Goal: Task Accomplishment & Management: Manage account settings

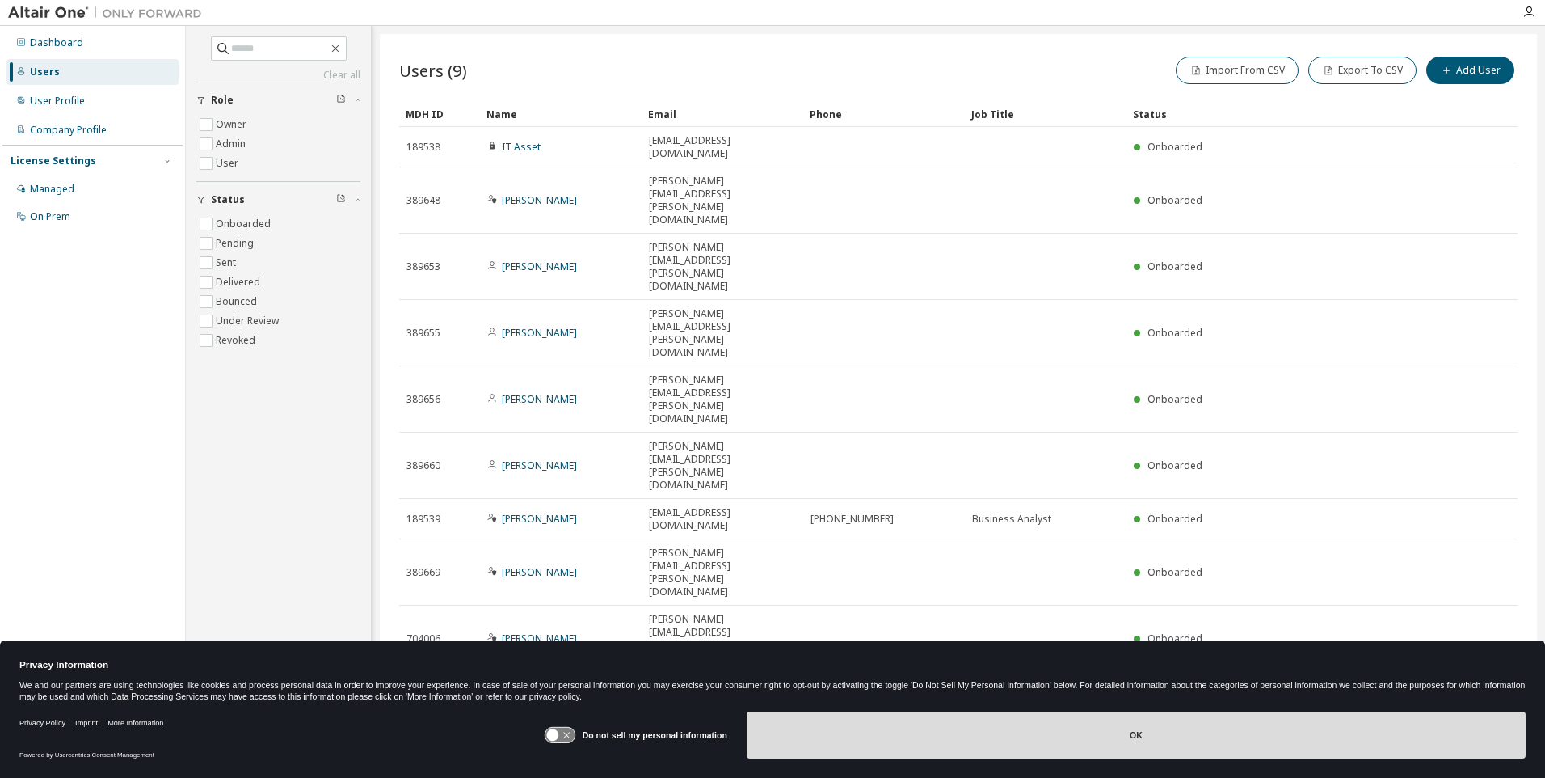
click at [1135, 736] on button "OK" at bounding box center [1136, 734] width 779 height 47
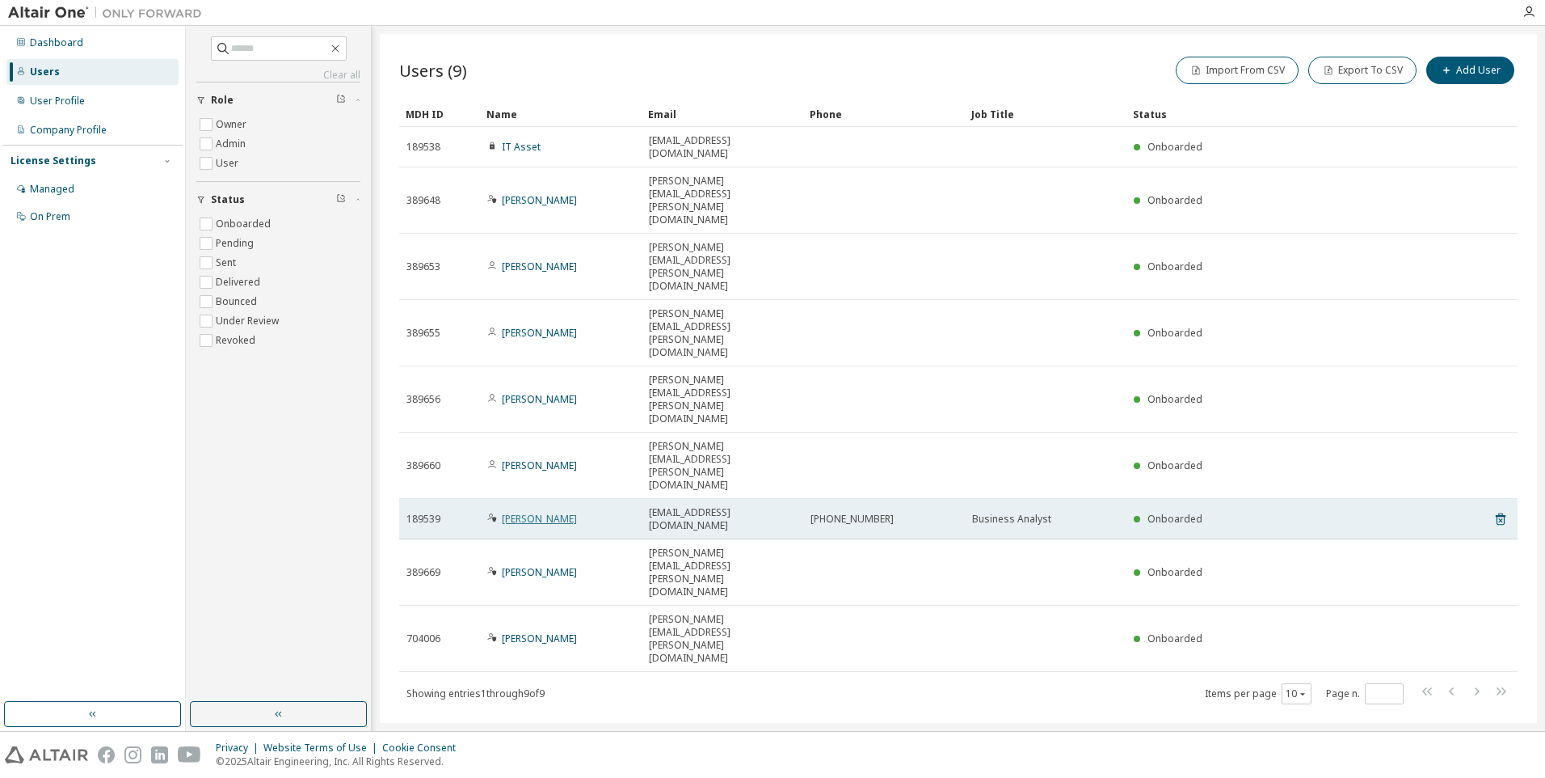
click at [531, 512] on link "[PERSON_NAME]" at bounding box center [539, 519] width 75 height 14
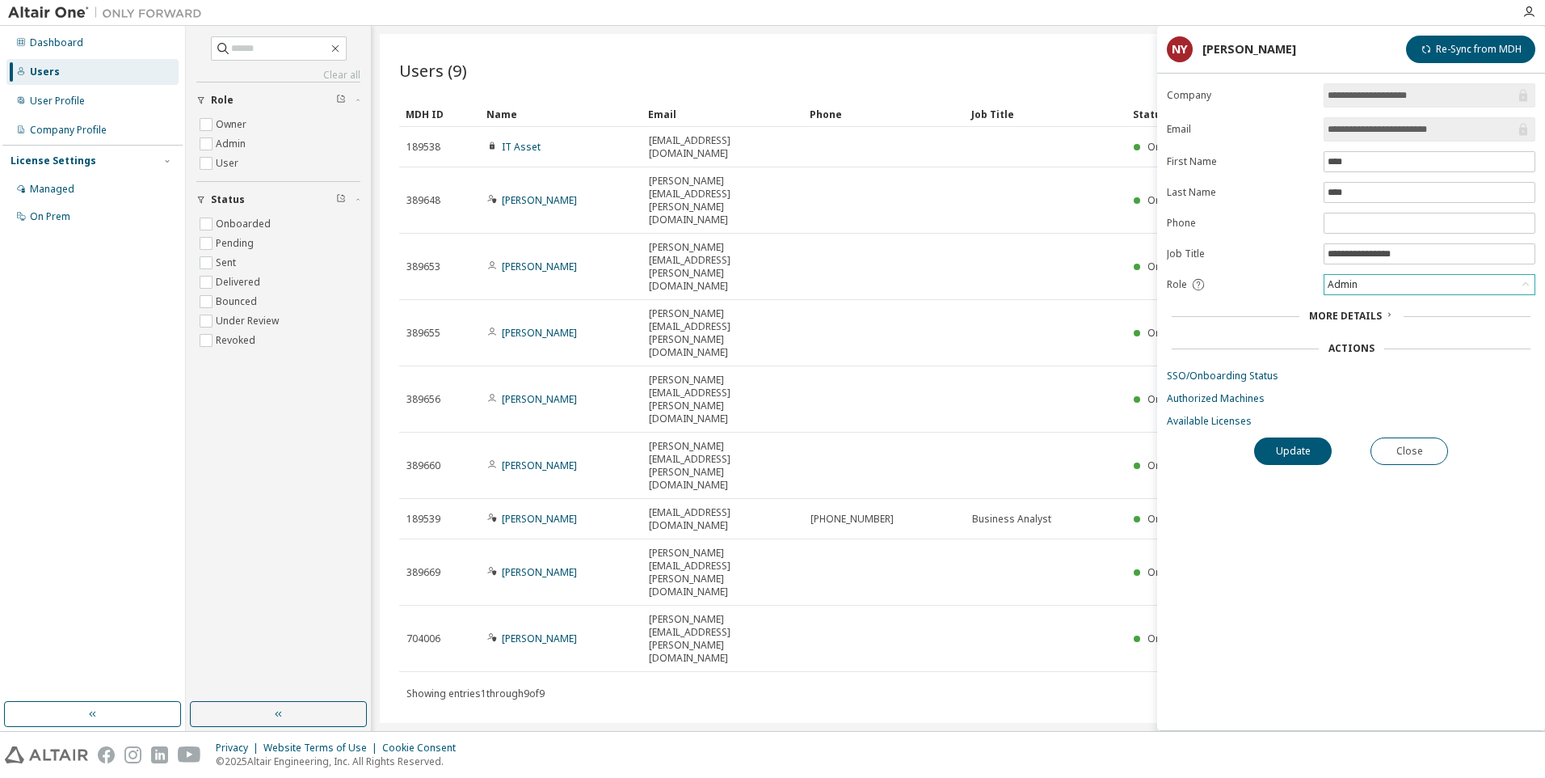
click at [1519, 282] on icon at bounding box center [1526, 284] width 16 height 16
click at [1356, 350] on li "User" at bounding box center [1429, 347] width 207 height 21
click at [1292, 456] on button "Update" at bounding box center [1293, 450] width 78 height 27
click at [1429, 452] on button "Close" at bounding box center [1410, 450] width 78 height 27
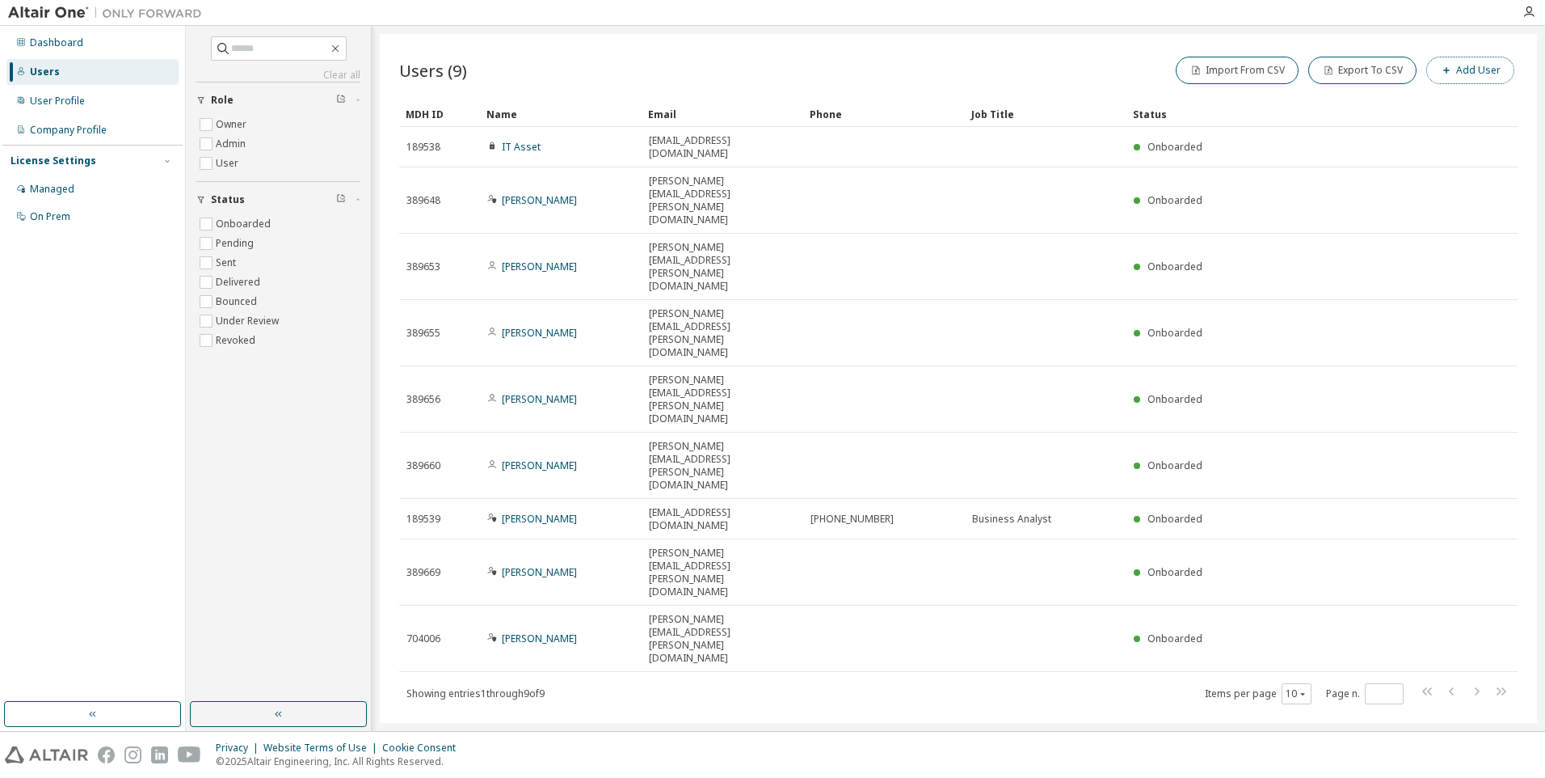
click at [1465, 71] on button "Add User" at bounding box center [1471, 70] width 88 height 27
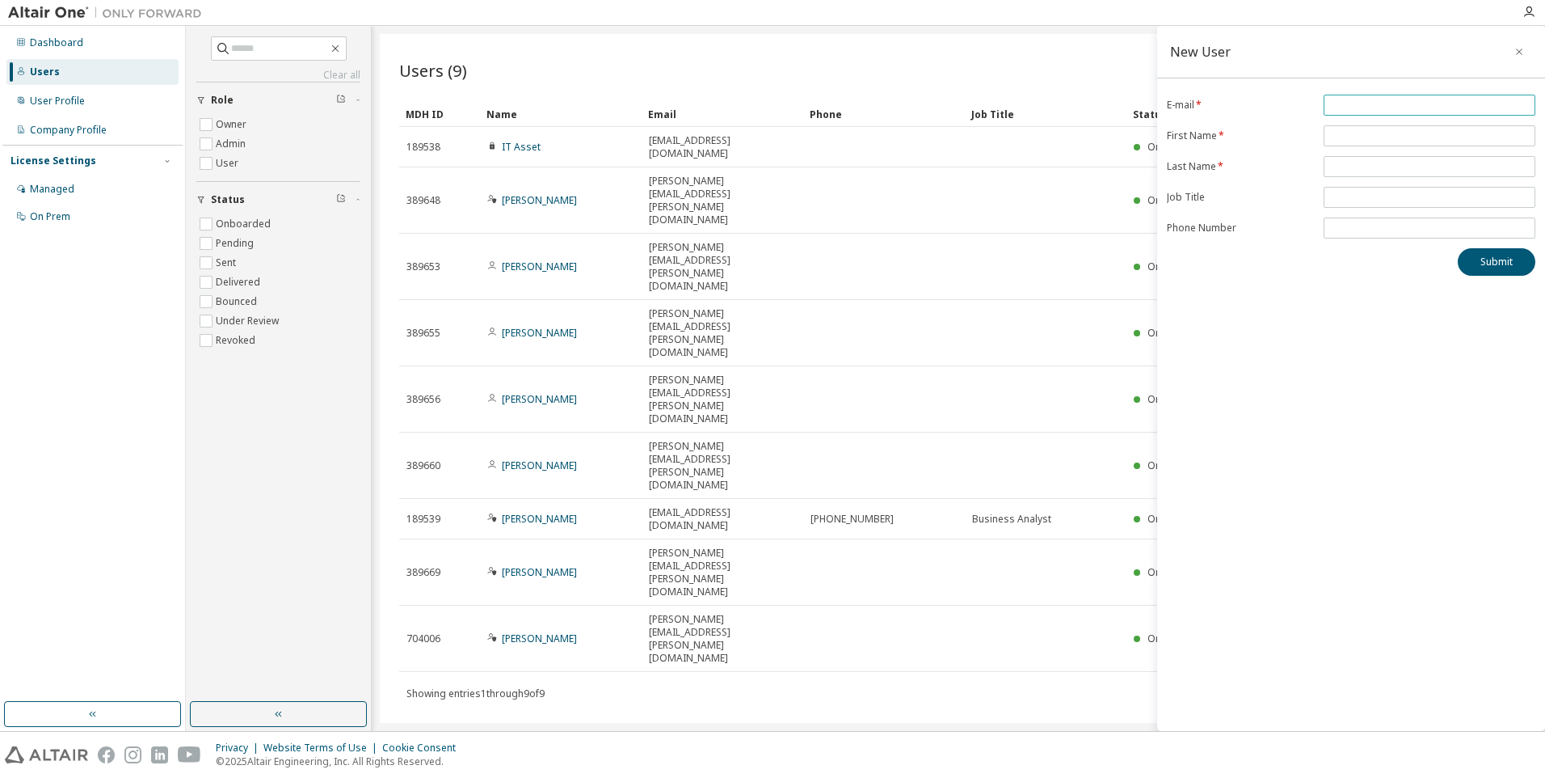
click at [1393, 102] on input "email" at bounding box center [1430, 105] width 204 height 13
type input "**********"
type input "******"
click at [1490, 263] on button "Submit" at bounding box center [1497, 261] width 78 height 27
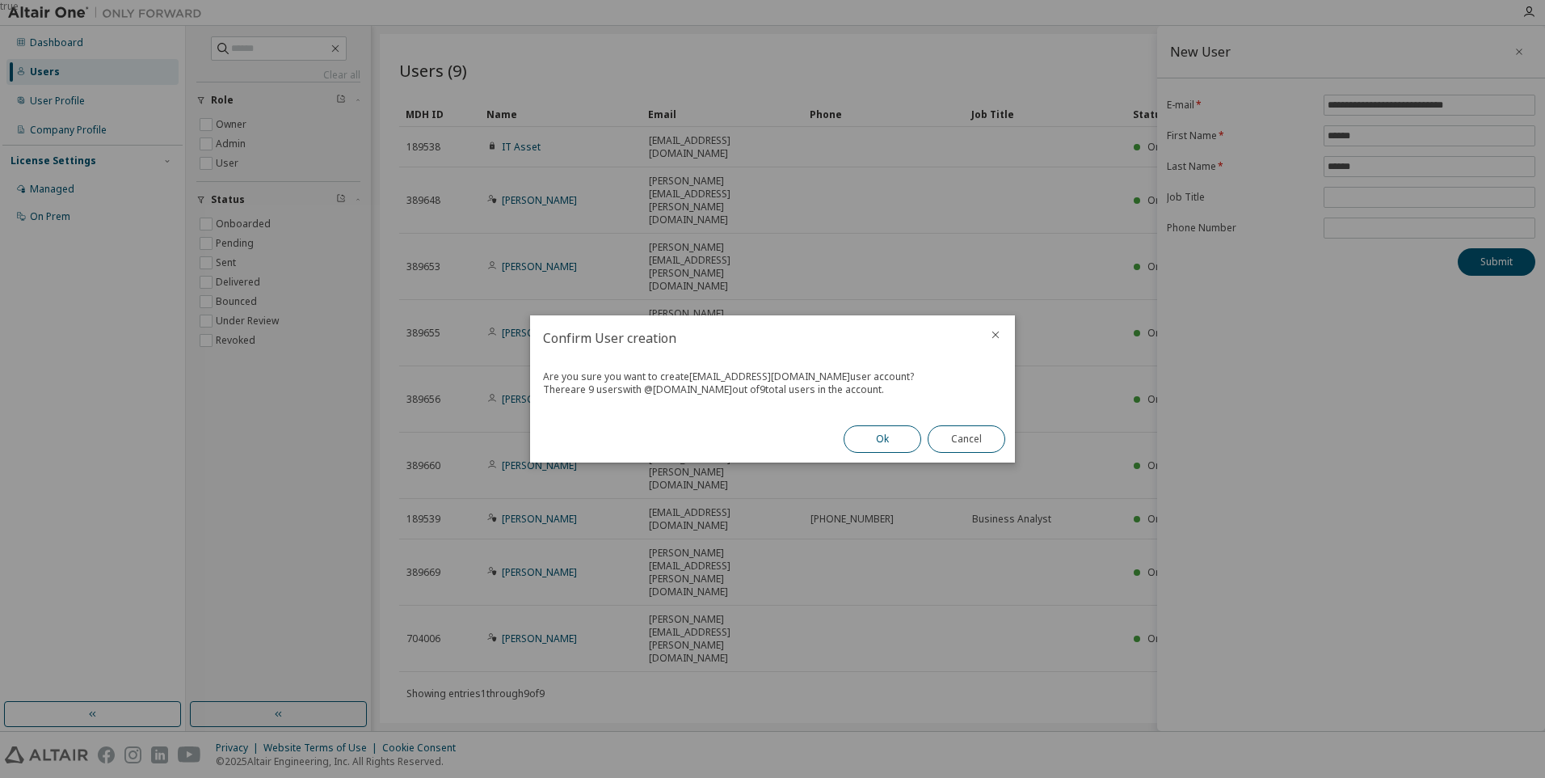
click at [877, 436] on button "Ok" at bounding box center [883, 438] width 78 height 27
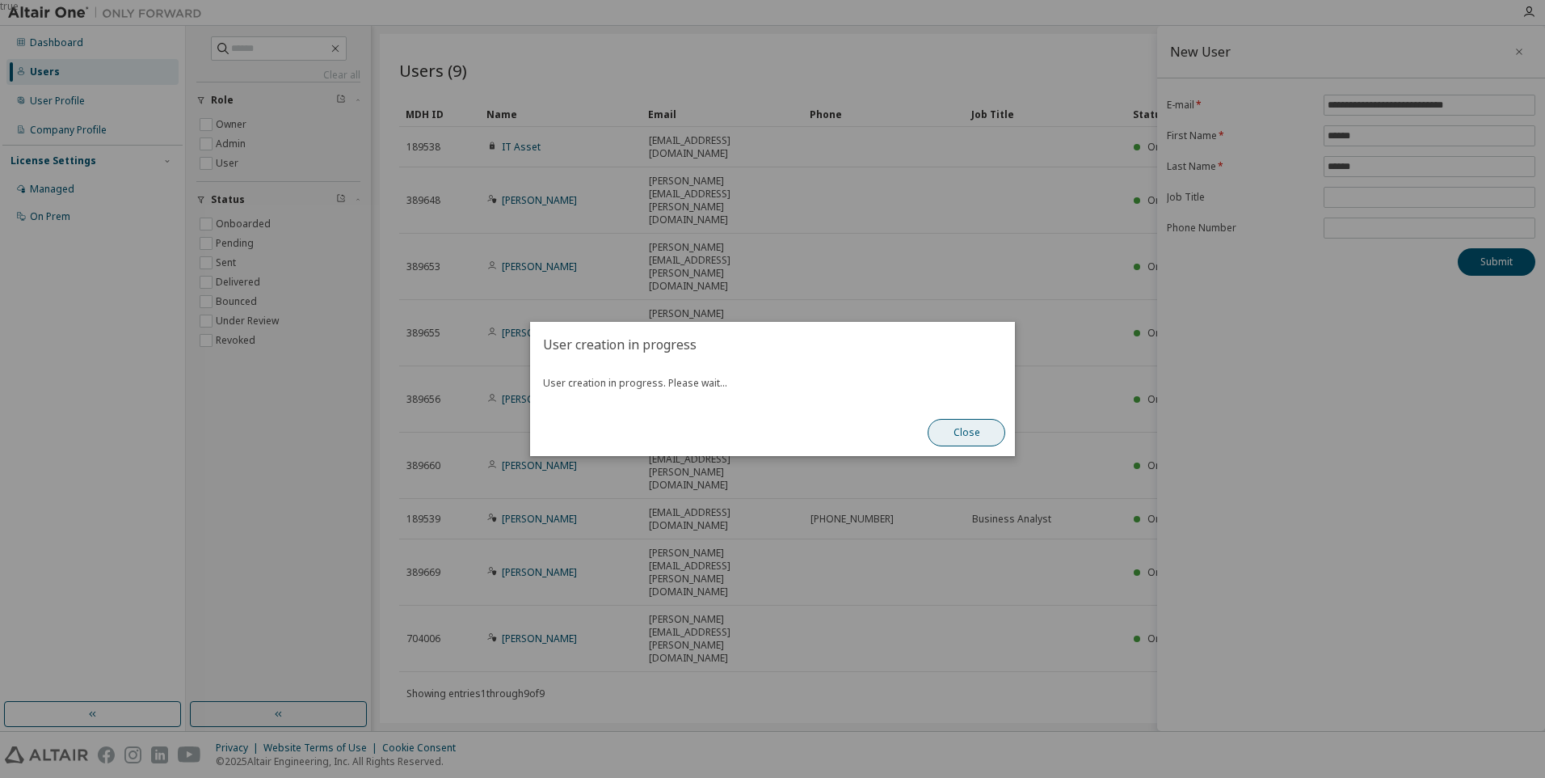
click at [977, 437] on button "Close" at bounding box center [967, 432] width 78 height 27
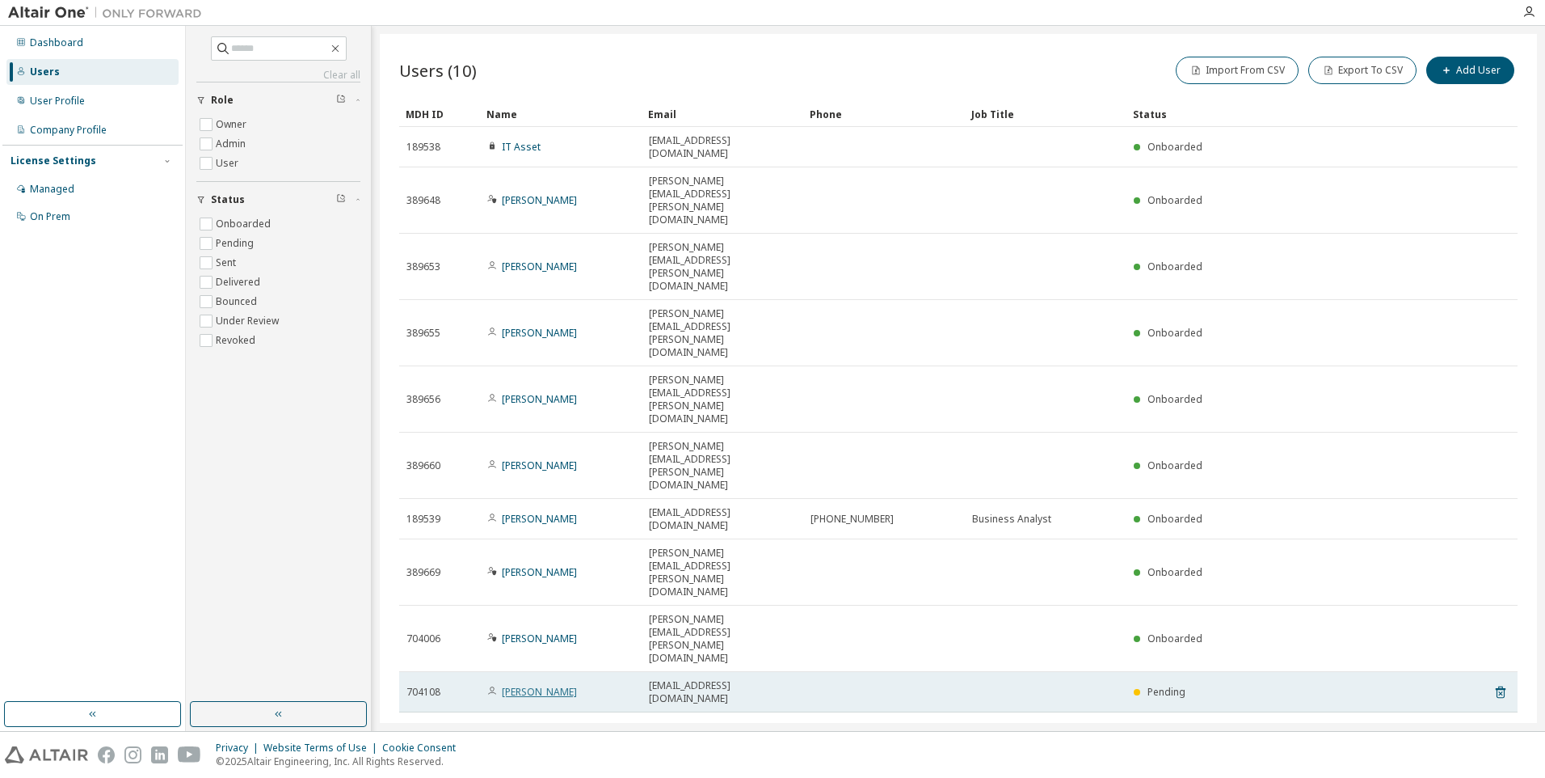
click at [530, 685] on link "[PERSON_NAME]" at bounding box center [539, 692] width 75 height 14
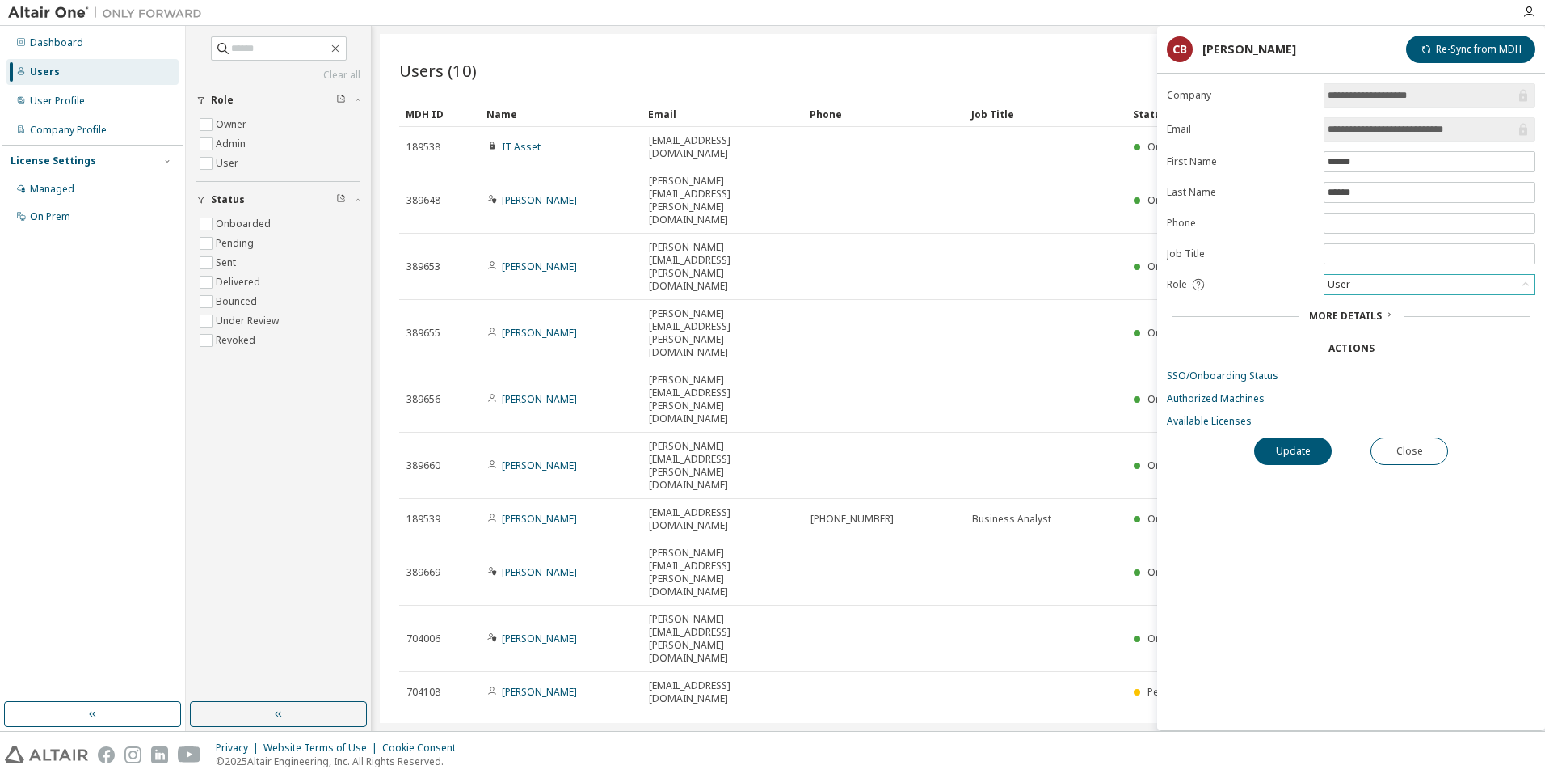
click at [1506, 285] on div "User" at bounding box center [1430, 284] width 210 height 19
click at [1363, 301] on li "Admin" at bounding box center [1429, 305] width 207 height 21
click at [1295, 451] on button "Update" at bounding box center [1293, 450] width 78 height 27
click at [1408, 449] on button "Close" at bounding box center [1410, 450] width 78 height 27
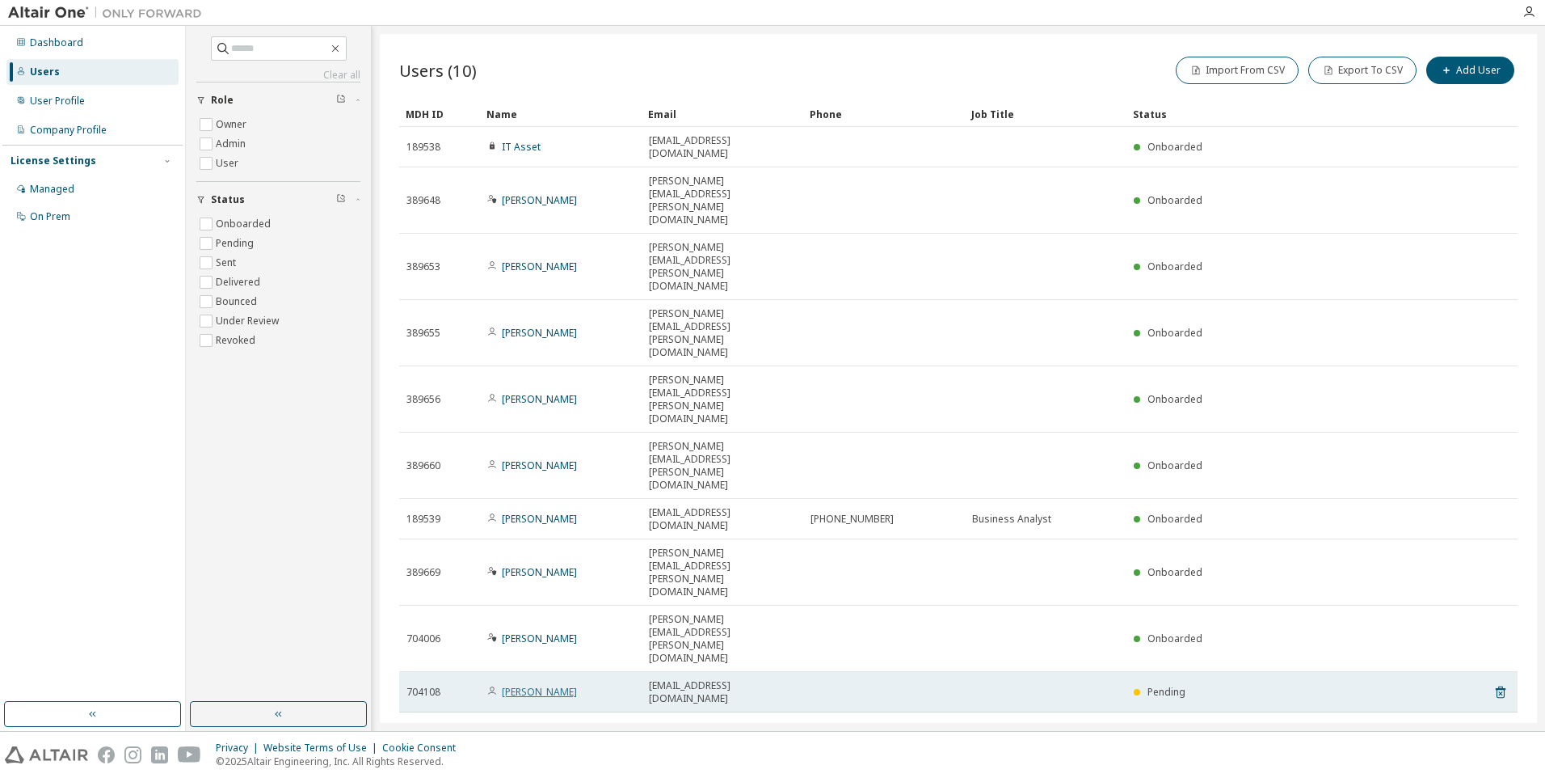
click at [518, 685] on link "[PERSON_NAME]" at bounding box center [539, 692] width 75 height 14
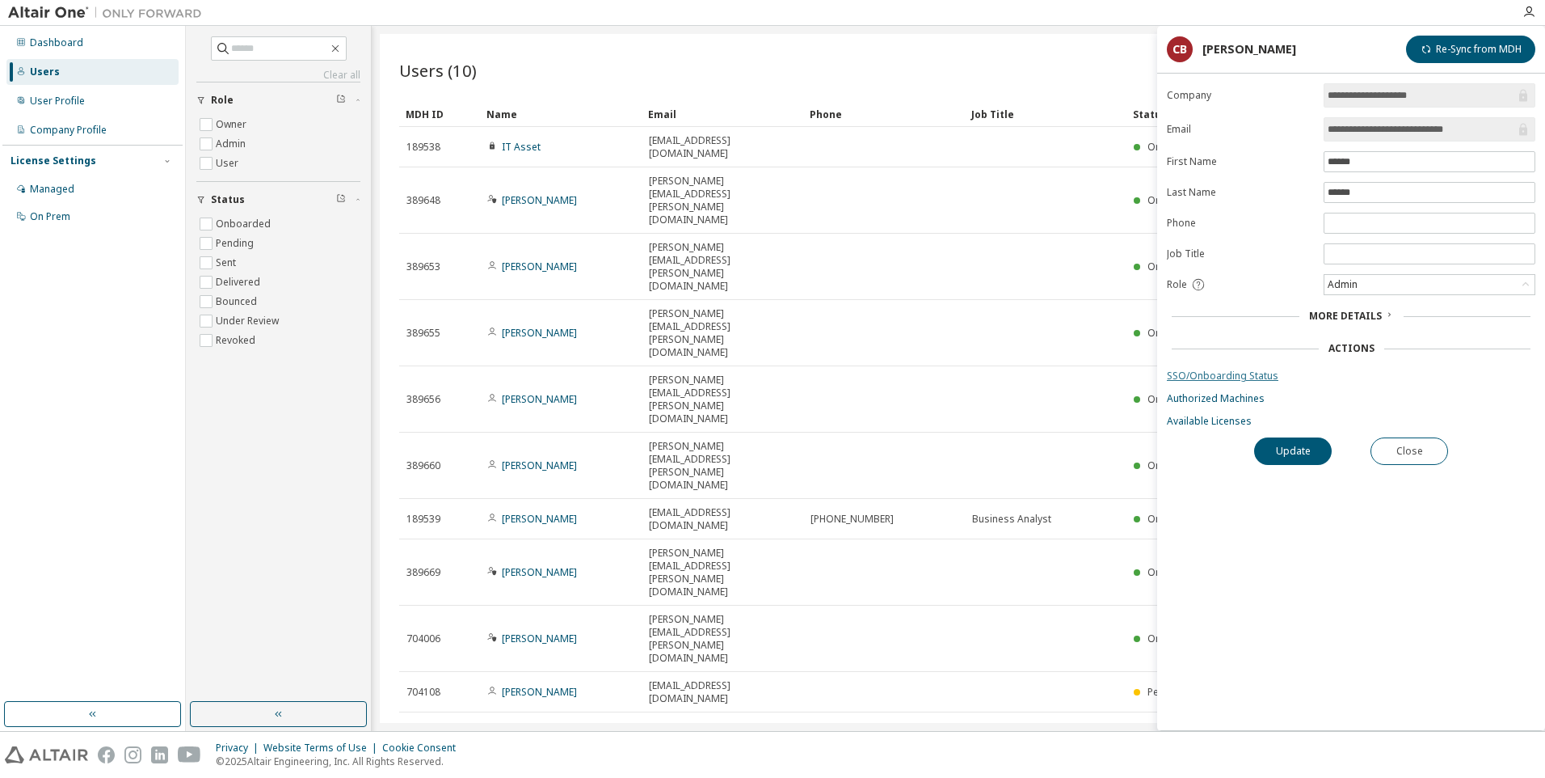
click at [1208, 376] on link "SSO/Onboarding Status" at bounding box center [1351, 375] width 369 height 13
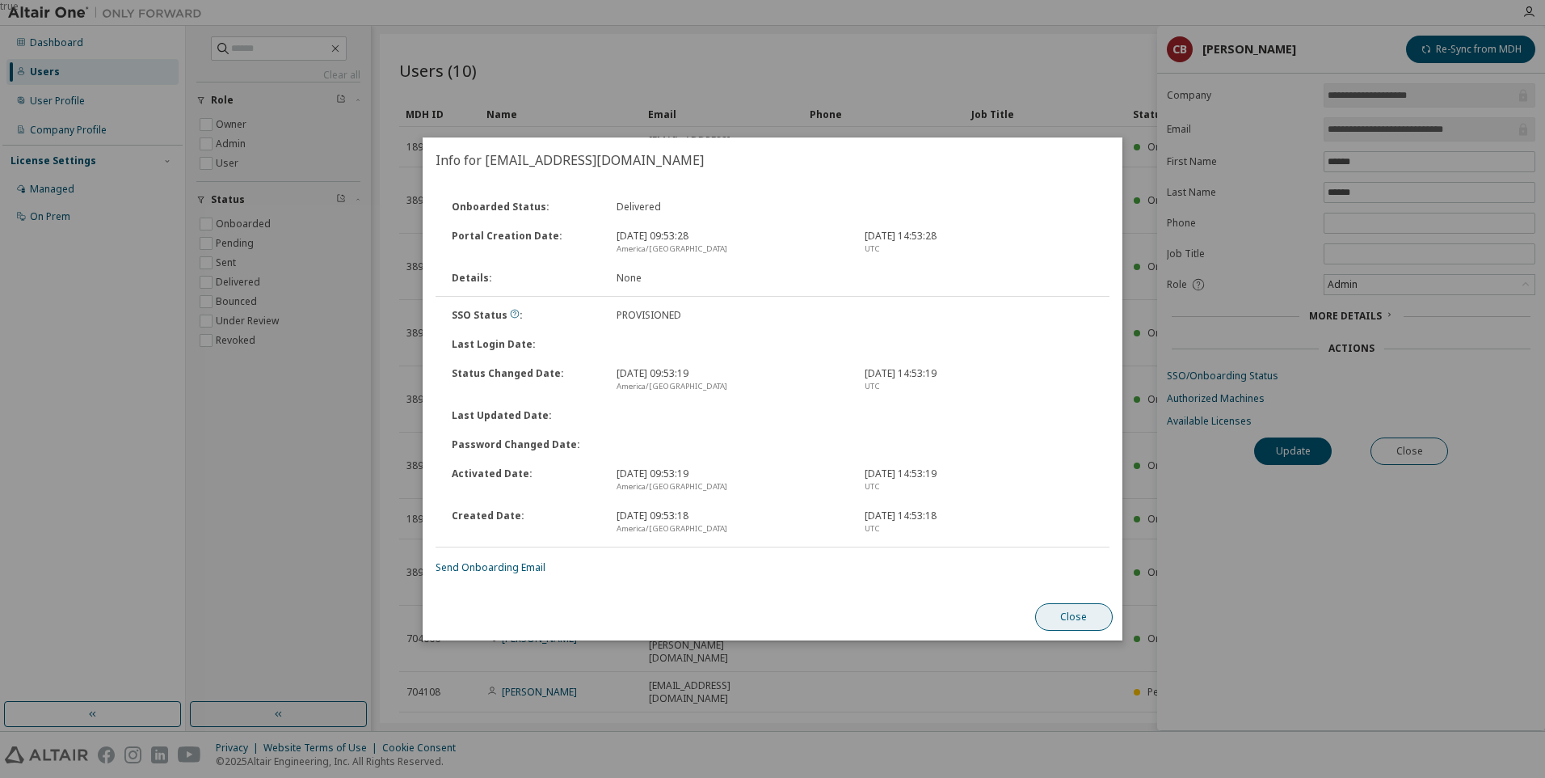
click at [1090, 622] on button "Close" at bounding box center [1074, 616] width 78 height 27
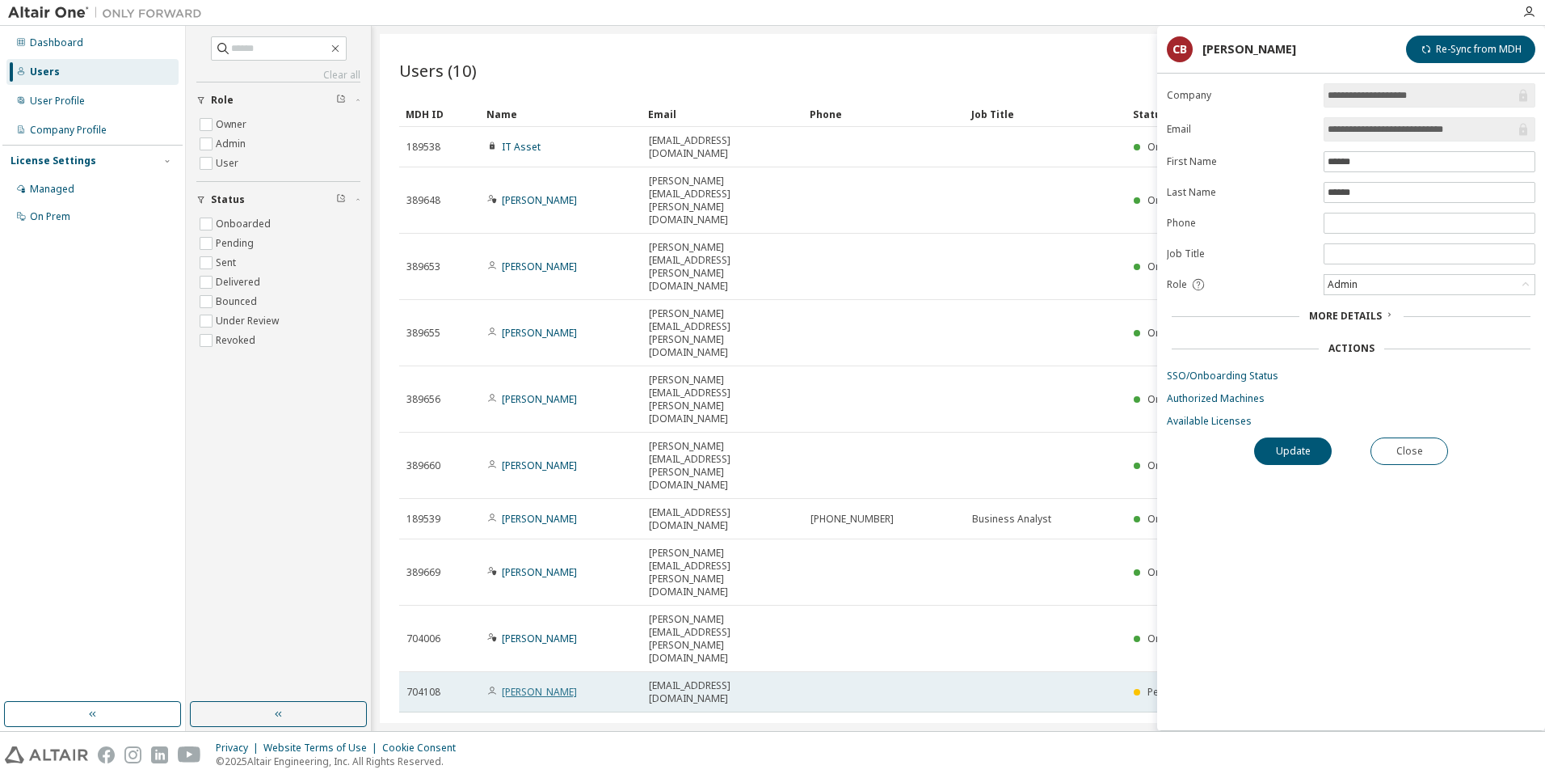
click at [523, 685] on link "[PERSON_NAME]" at bounding box center [539, 692] width 75 height 14
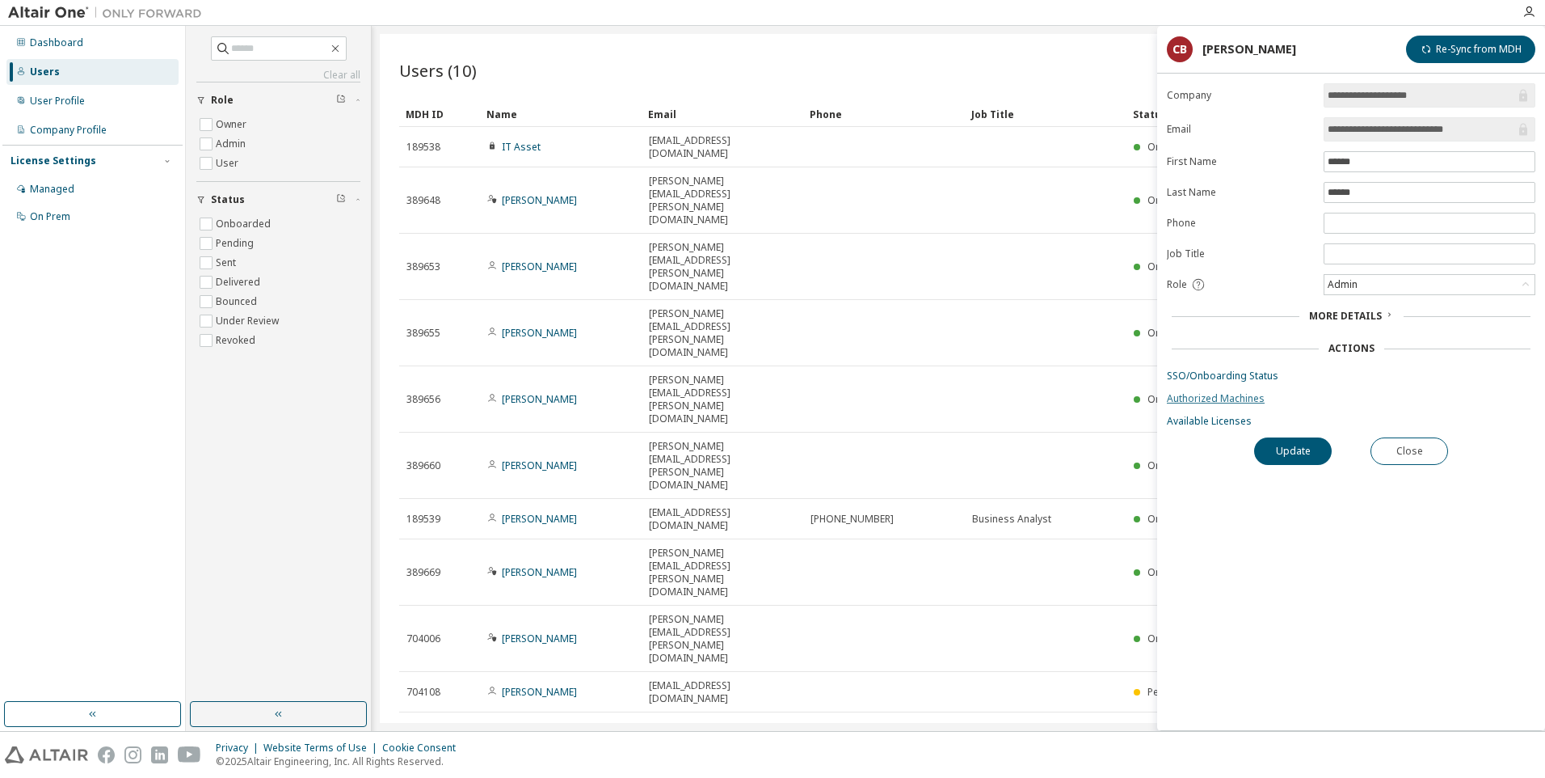
click at [1202, 399] on link "Authorized Machines" at bounding box center [1351, 398] width 369 height 13
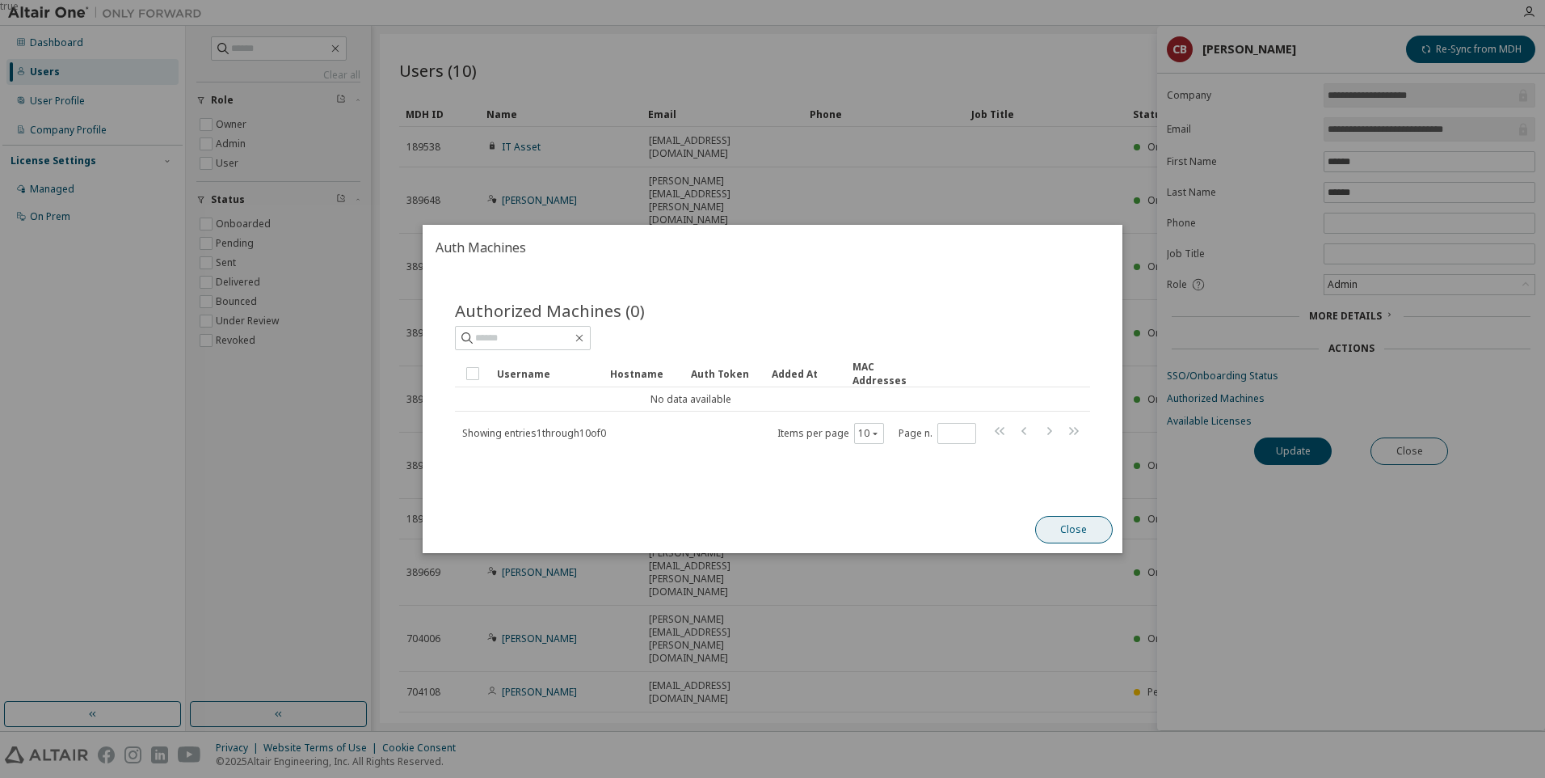
click at [1076, 529] on button "Close" at bounding box center [1074, 529] width 78 height 27
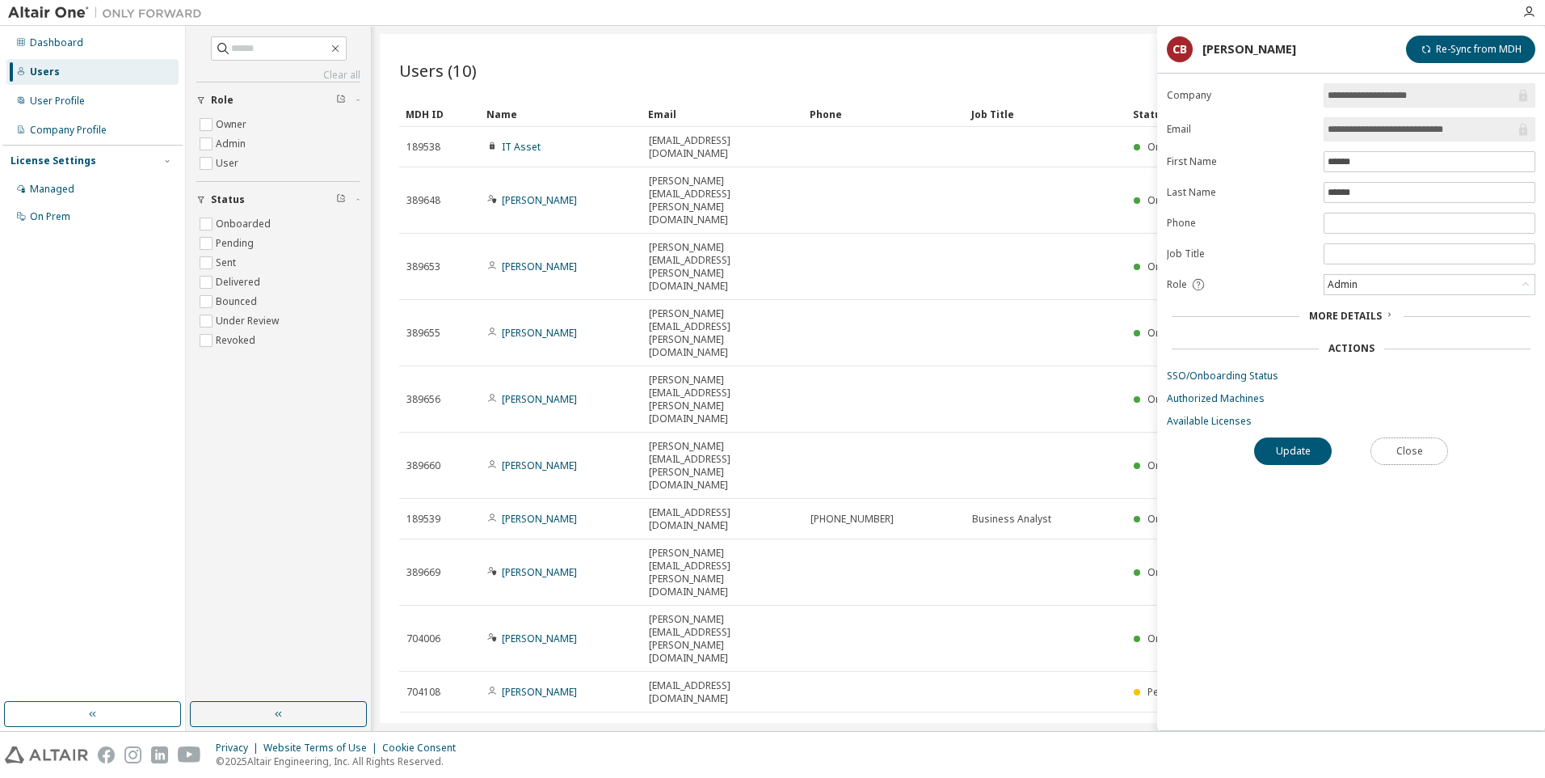
click at [1419, 453] on button "Close" at bounding box center [1410, 450] width 78 height 27
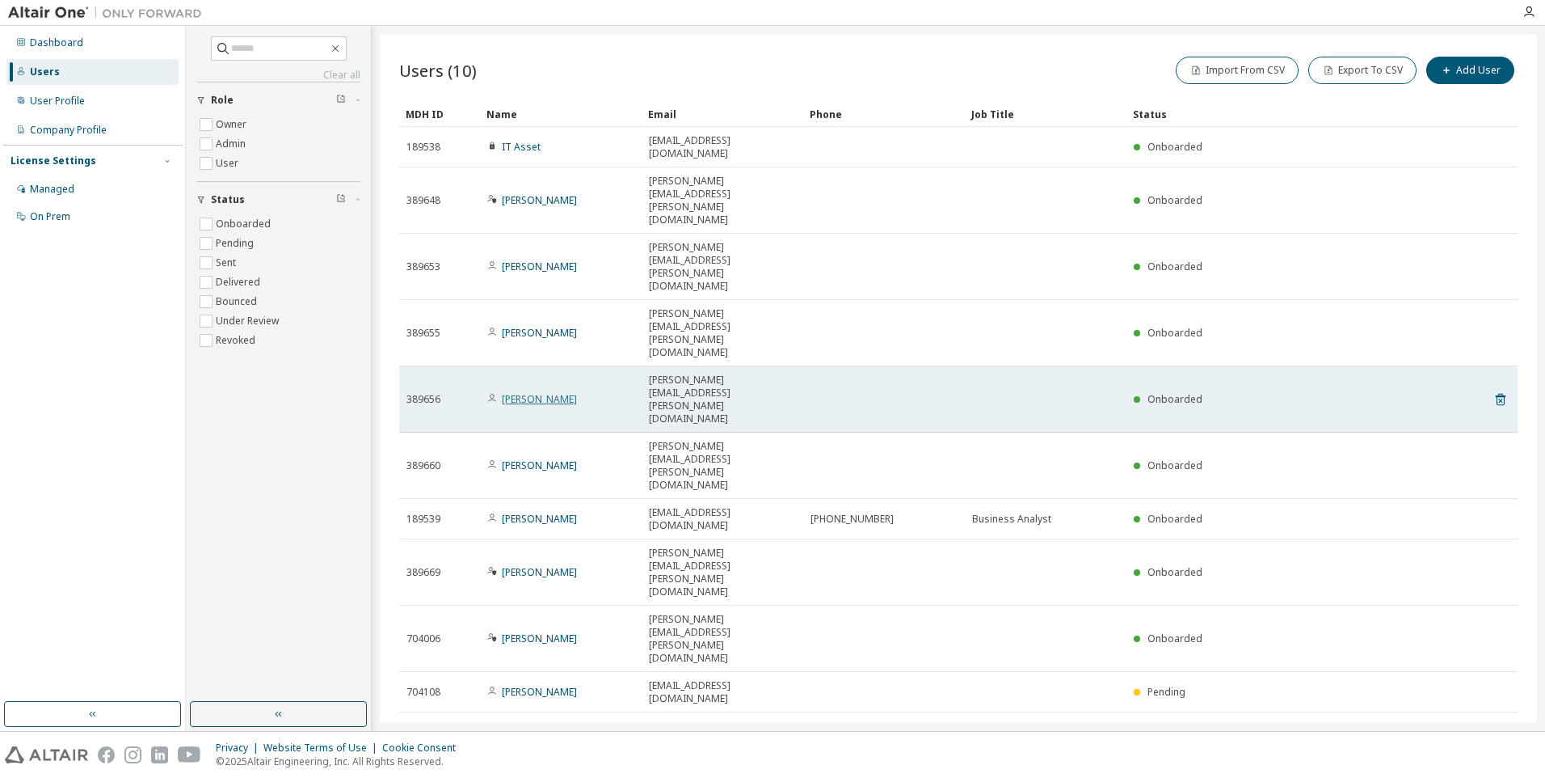
click at [551, 392] on link "[PERSON_NAME]" at bounding box center [539, 399] width 75 height 14
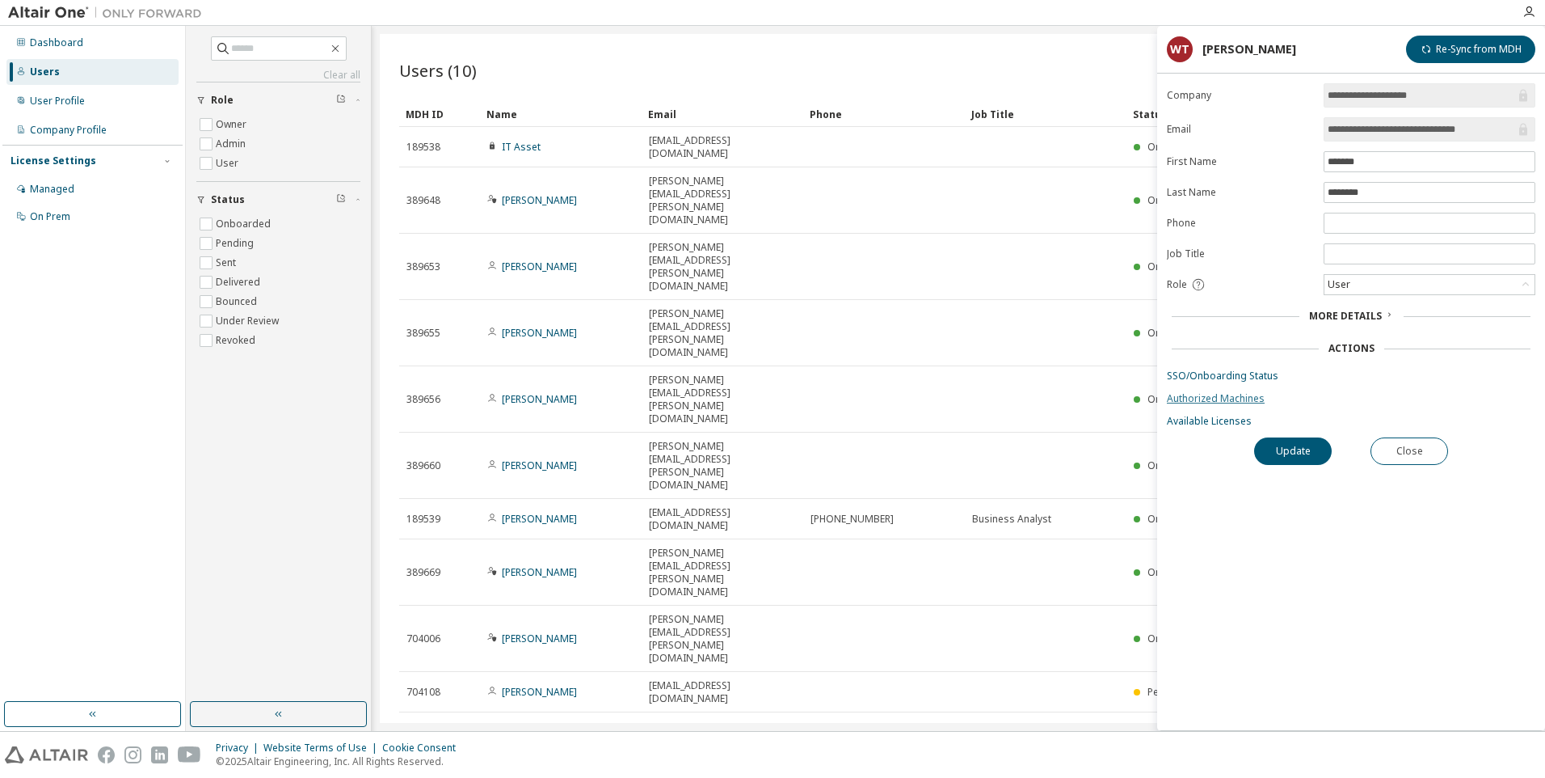
click at [1217, 394] on link "Authorized Machines" at bounding box center [1351, 398] width 369 height 13
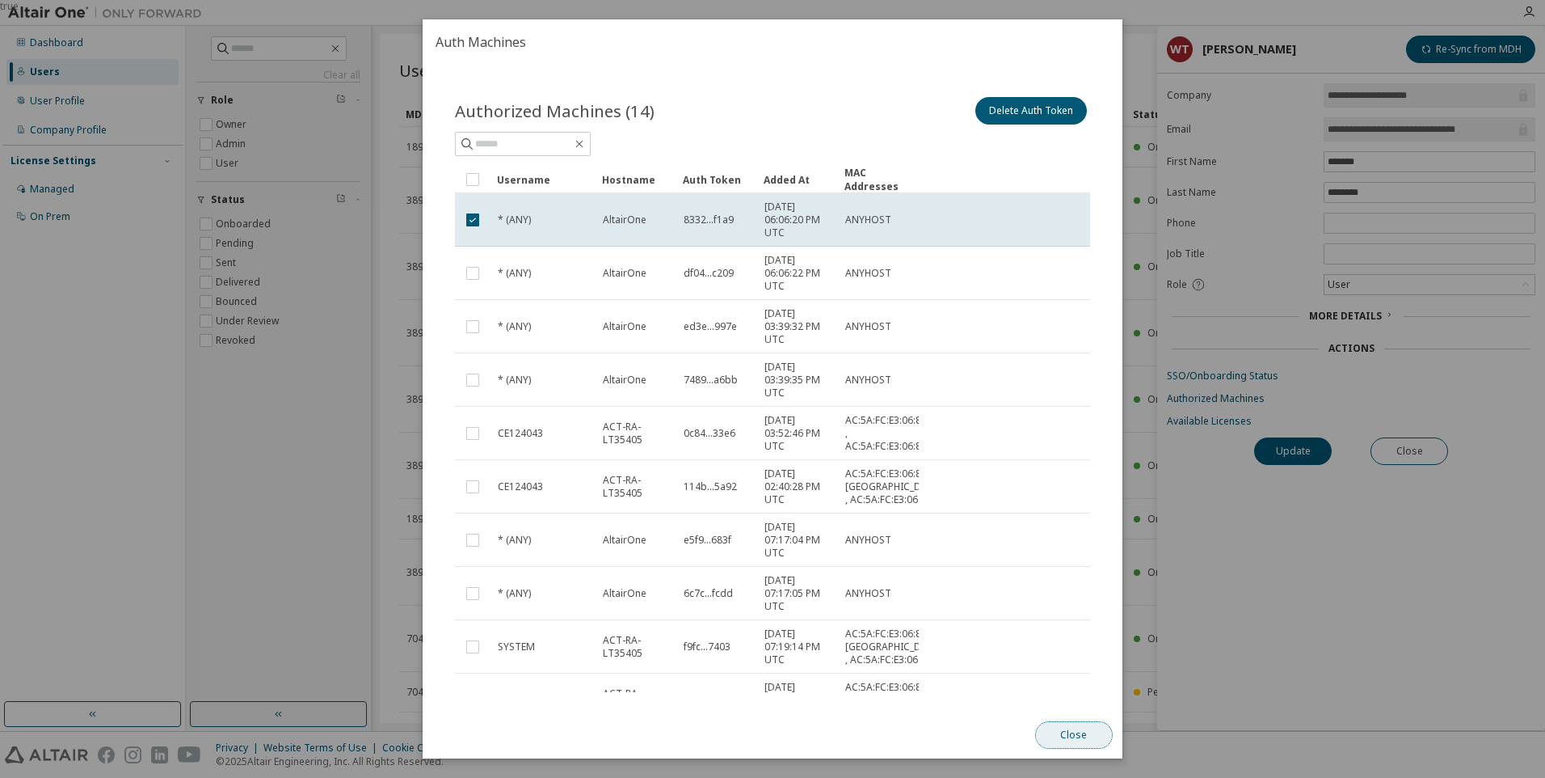
click at [1067, 734] on button "Close" at bounding box center [1074, 734] width 78 height 27
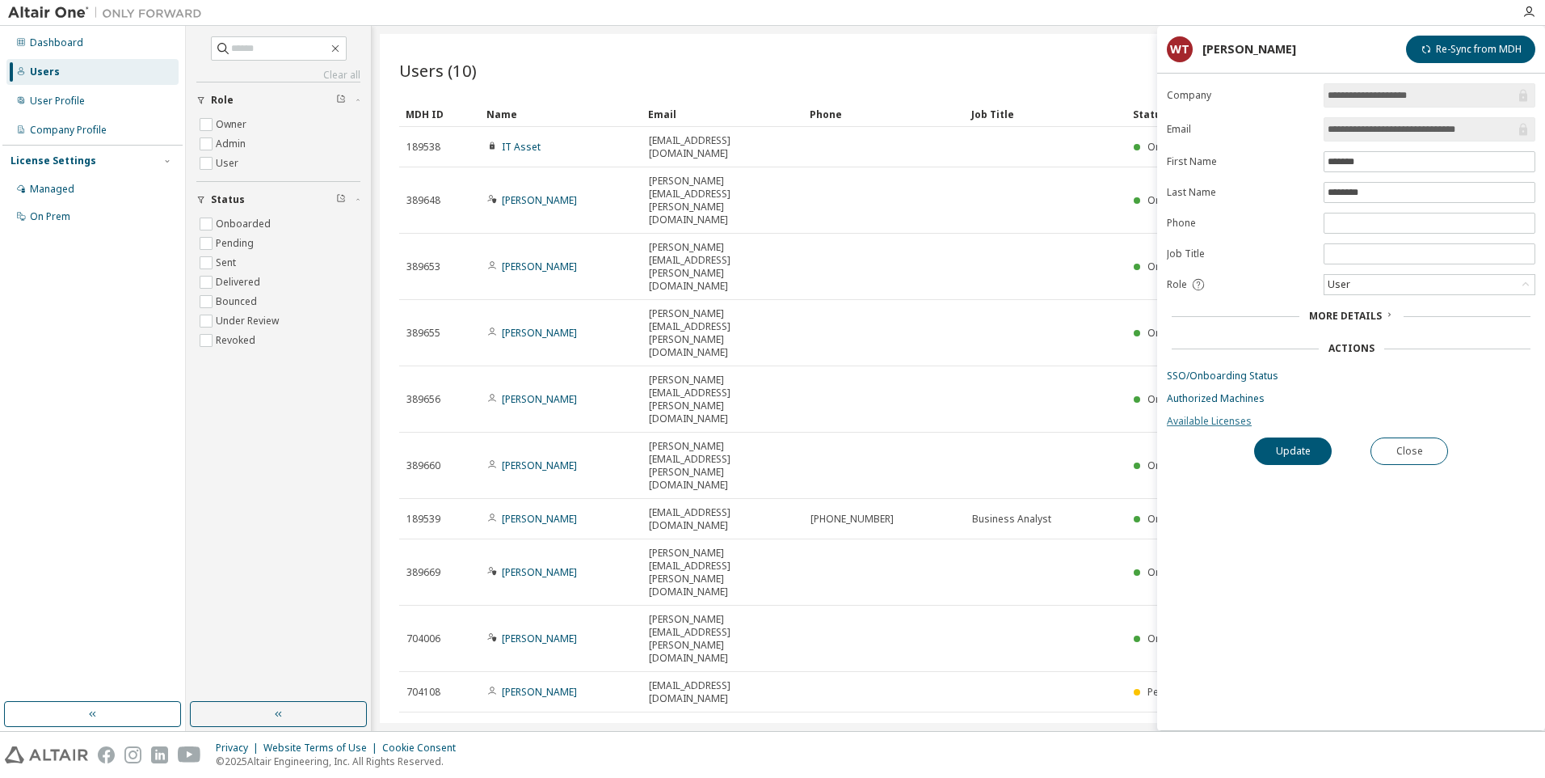
click at [1191, 422] on link "Available Licenses" at bounding box center [1351, 421] width 369 height 13
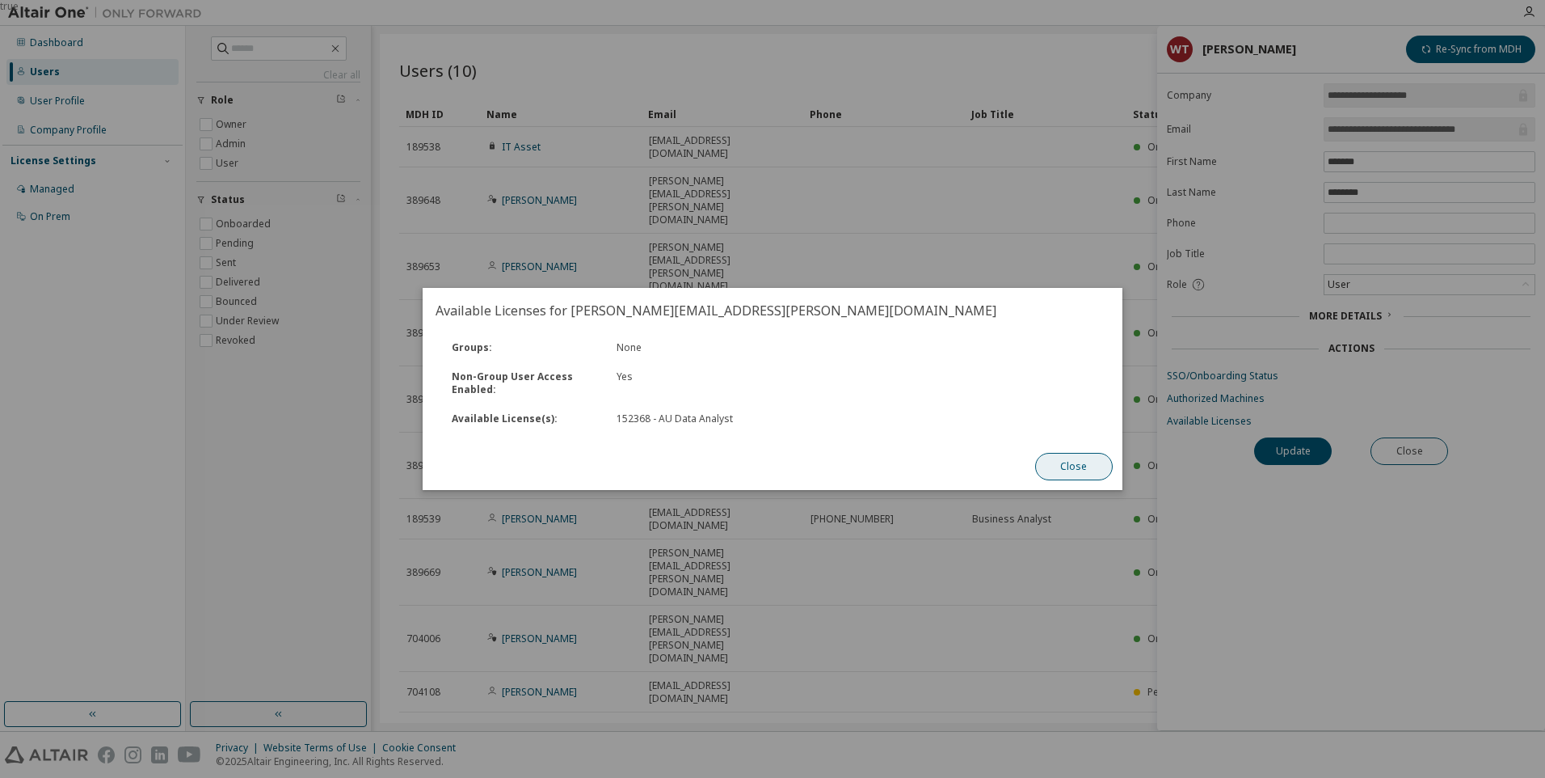
click at [1102, 471] on button "Close" at bounding box center [1074, 466] width 78 height 27
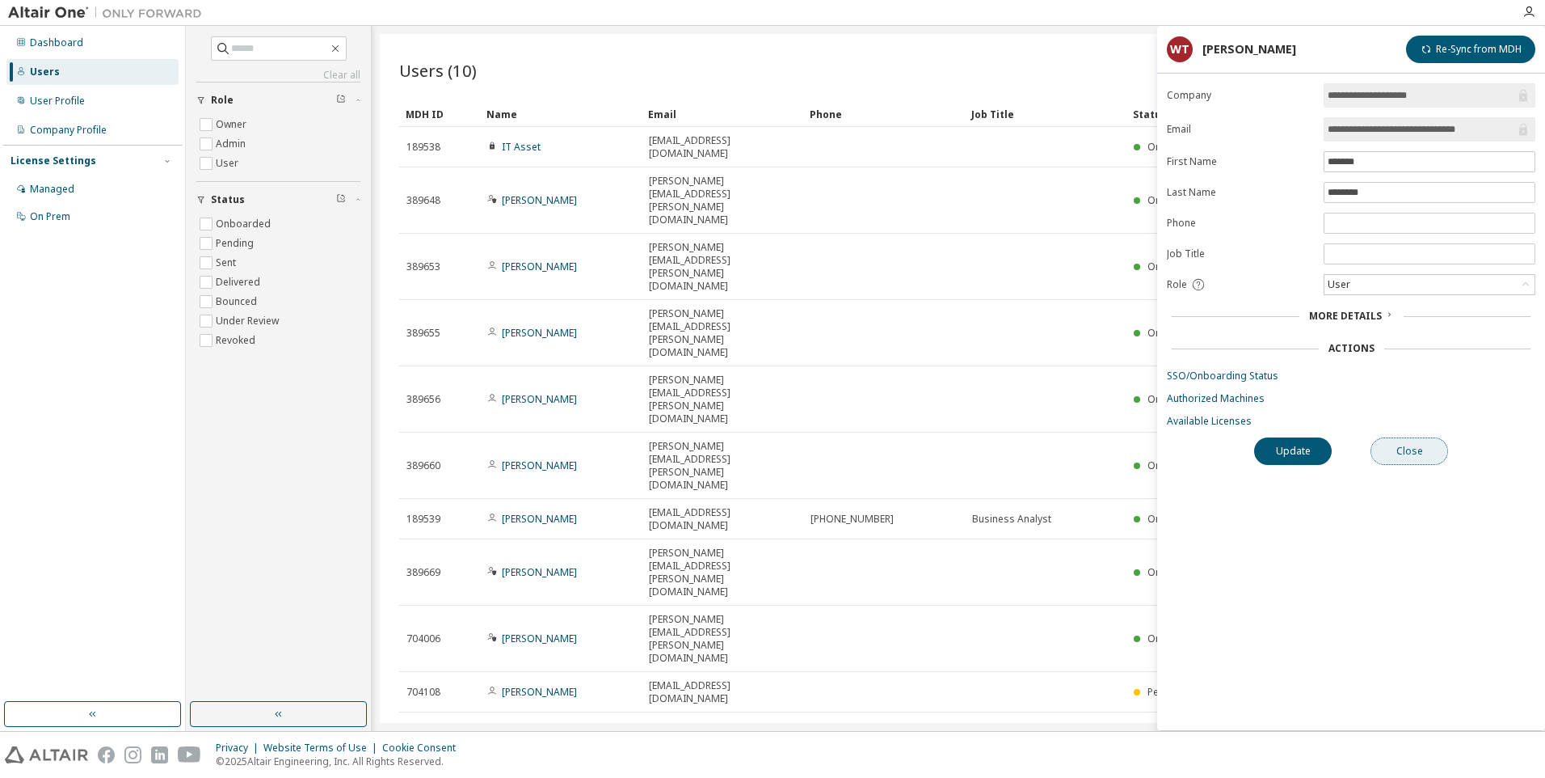
click at [1395, 453] on button "Close" at bounding box center [1410, 450] width 78 height 27
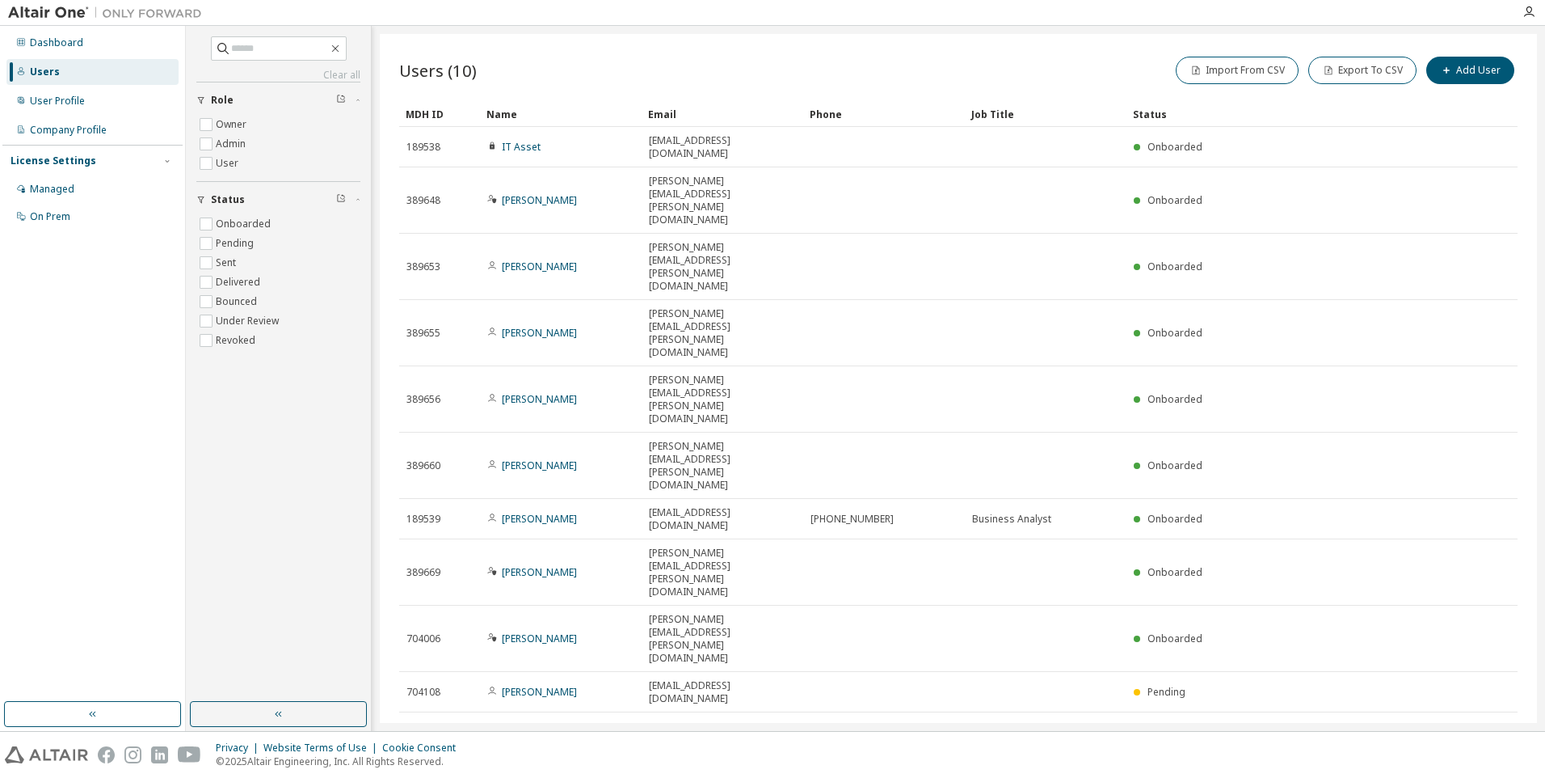
drag, startPoint x: 860, startPoint y: 524, endPoint x: 778, endPoint y: 654, distance: 154.0
